Goal: Navigation & Orientation: Find specific page/section

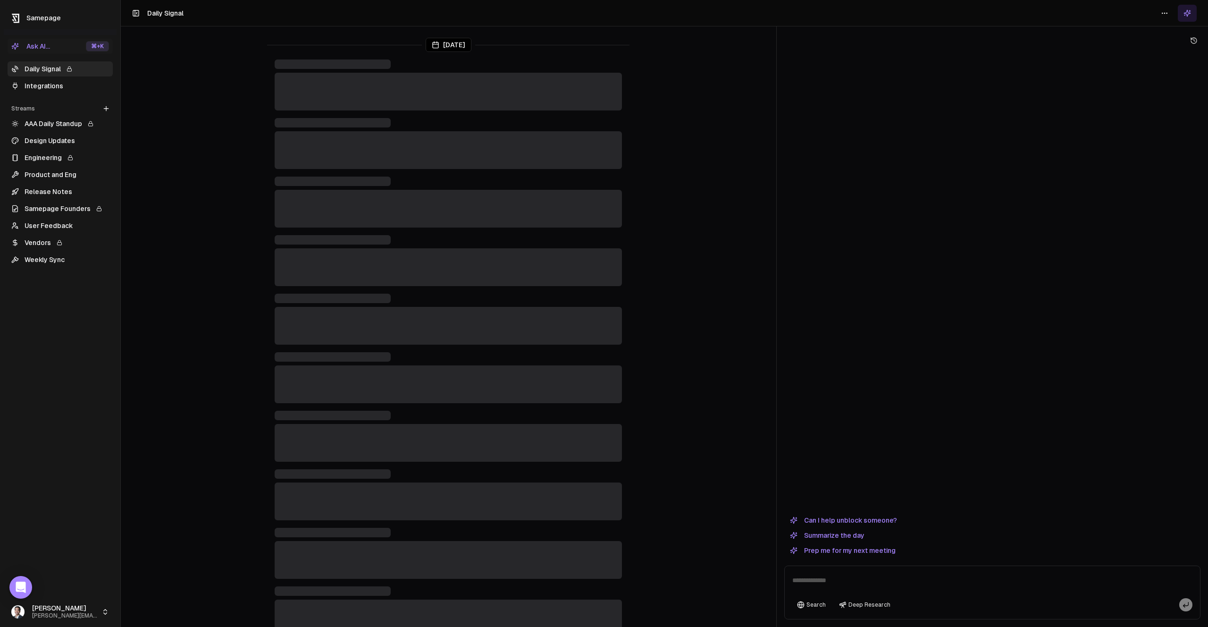
click at [37, 91] on link "Integrations" at bounding box center [60, 85] width 105 height 15
